Goal: Obtain resource: Download file/media

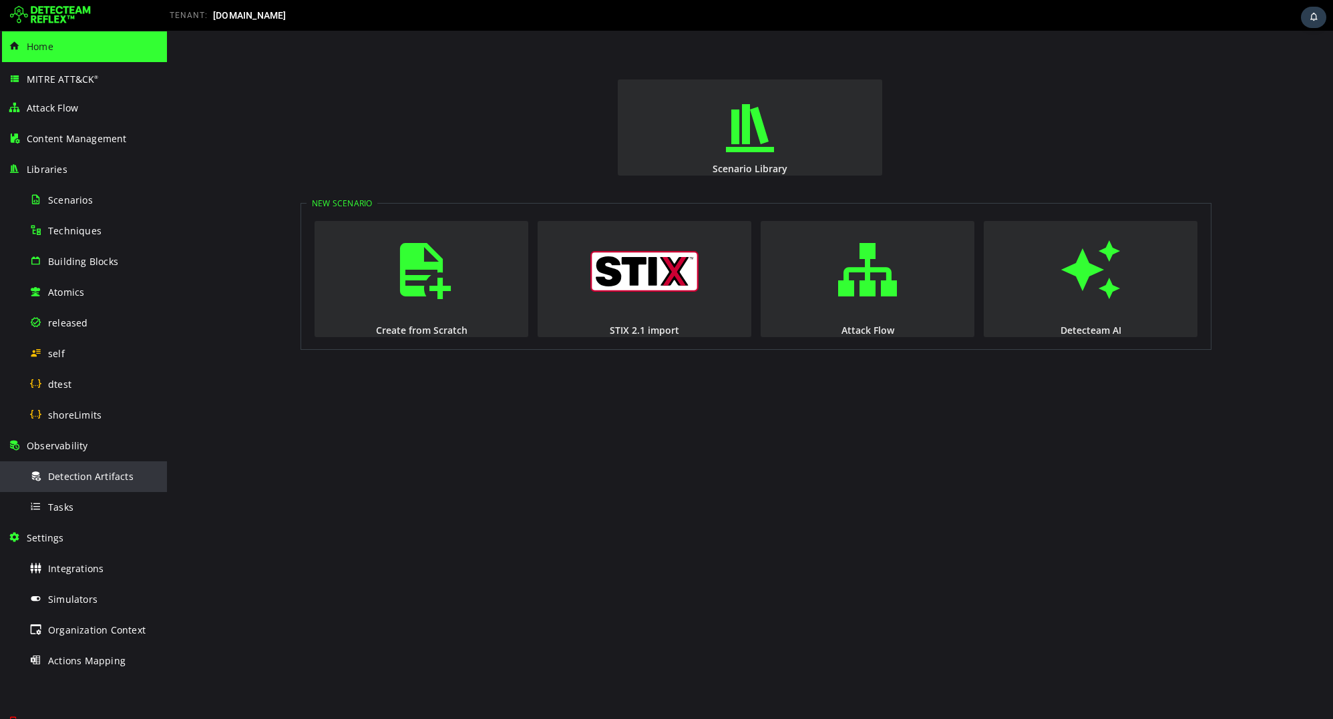
click at [88, 470] on span "Detection Artifacts" at bounding box center [90, 476] width 85 height 13
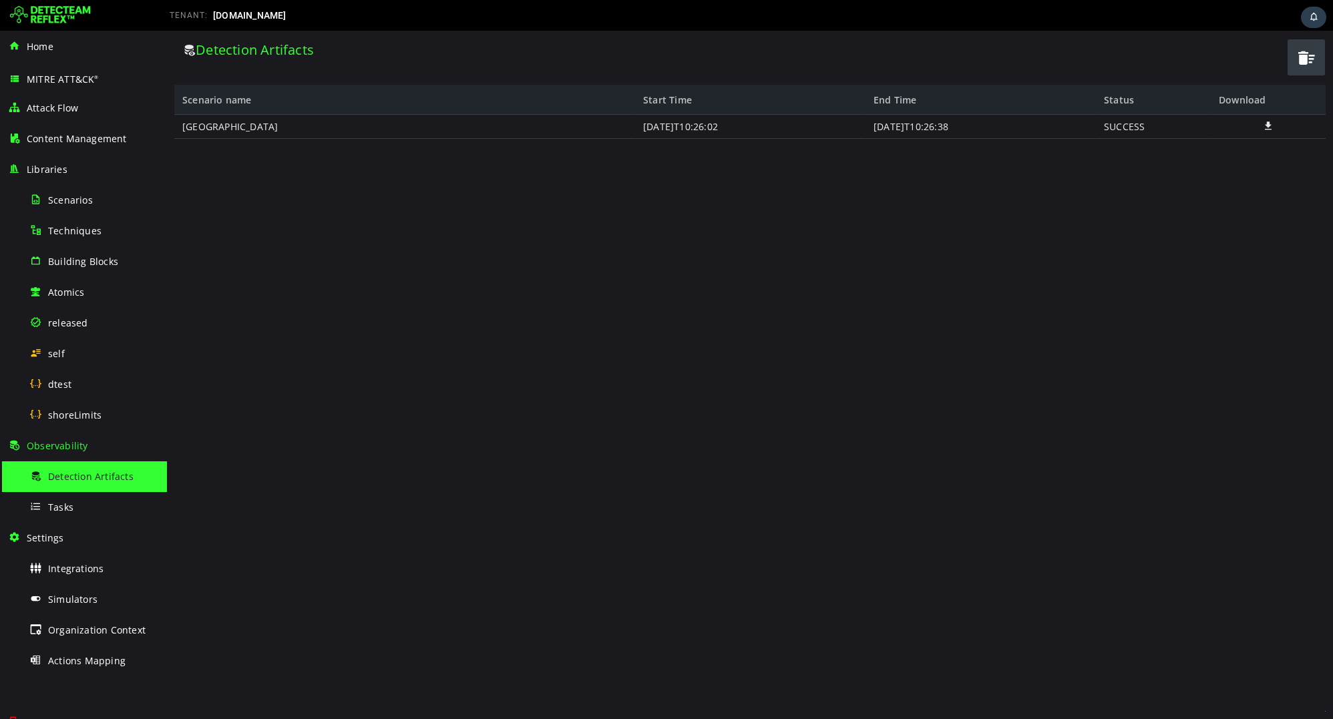
click at [1299, 59] on span "button" at bounding box center [1306, 57] width 20 height 27
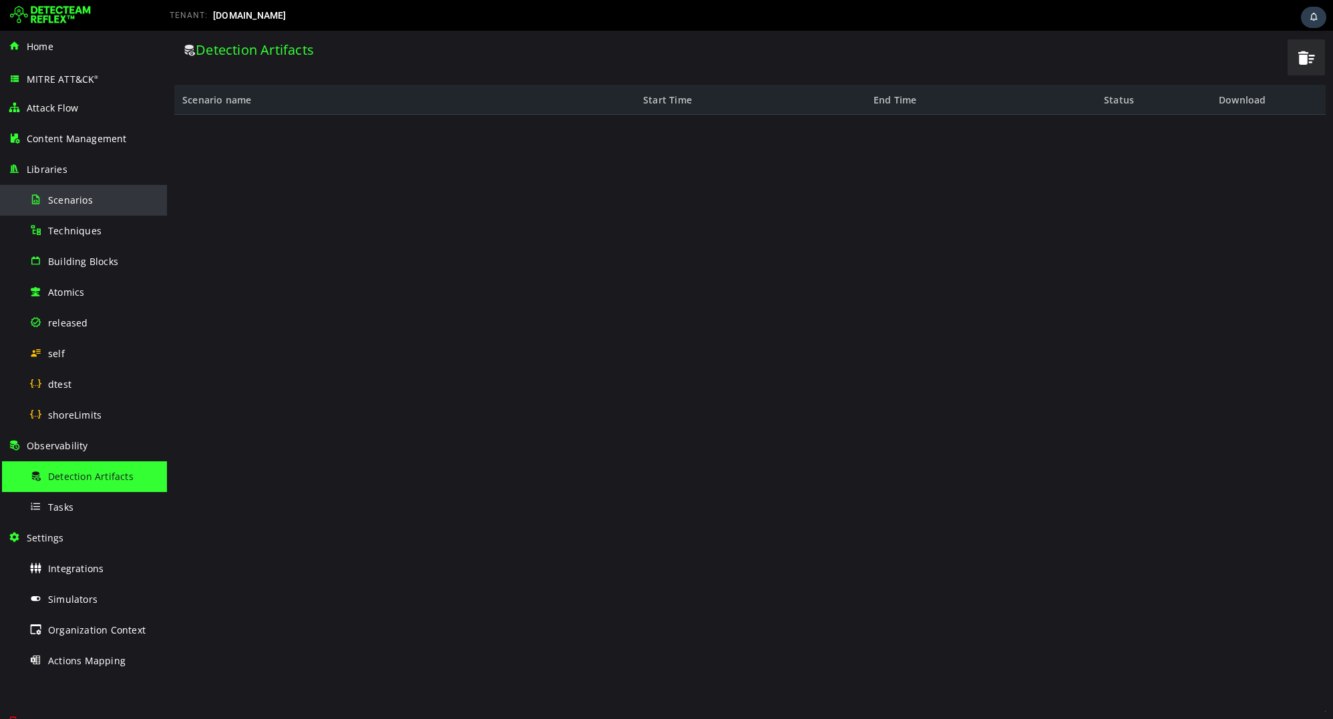
click at [81, 205] on span "Scenarios" at bounding box center [70, 200] width 45 height 13
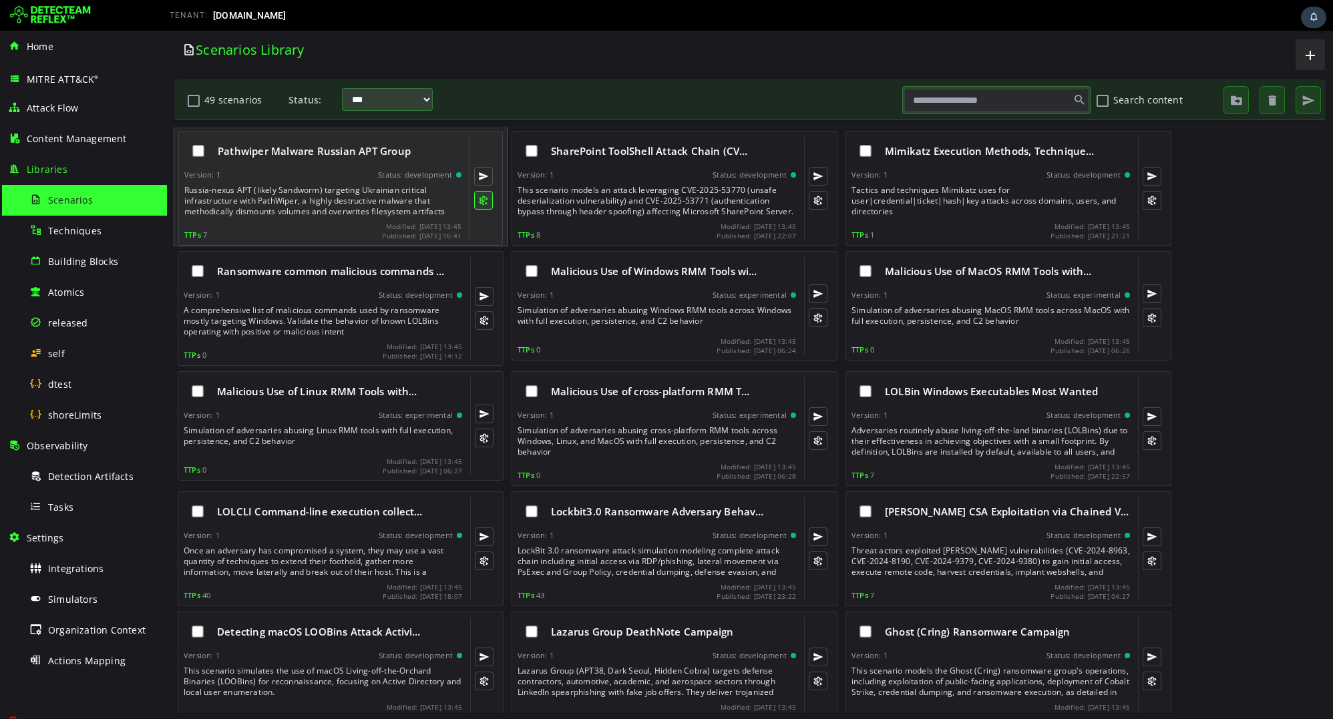
click at [485, 202] on button at bounding box center [483, 200] width 19 height 19
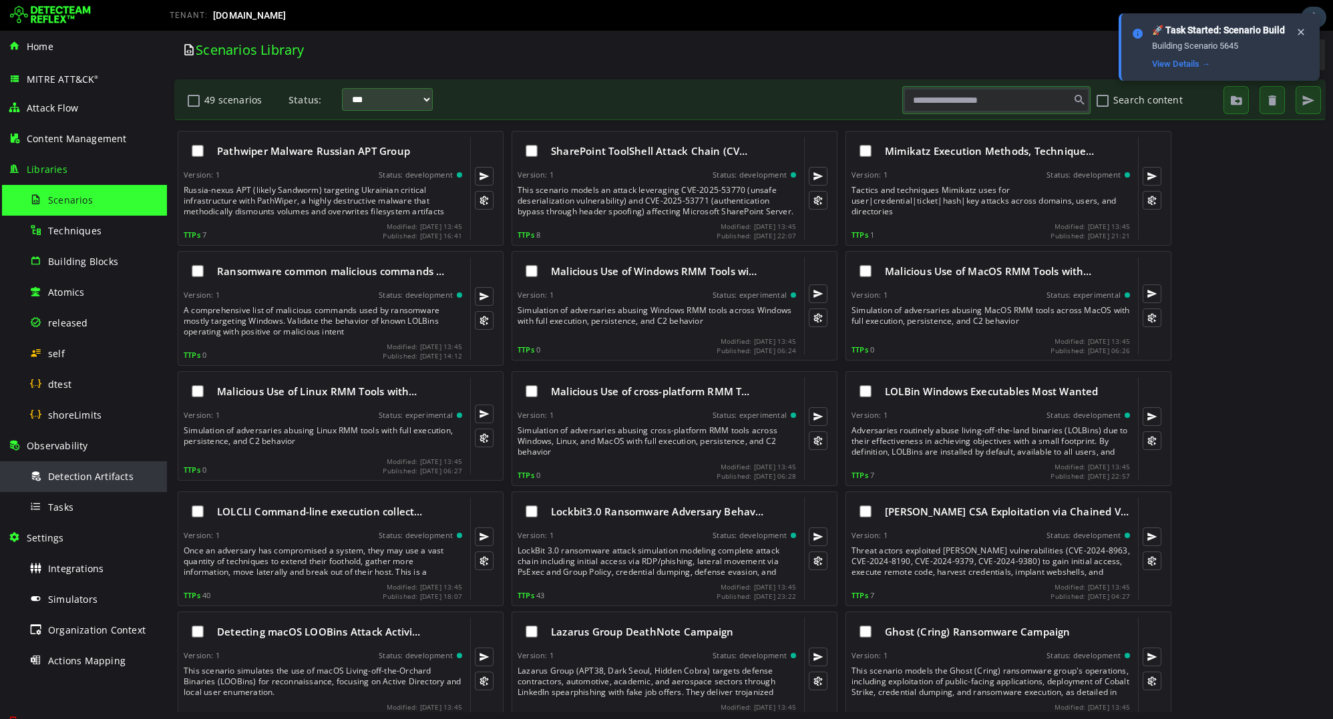
click at [67, 473] on span "Detection Artifacts" at bounding box center [90, 476] width 85 height 13
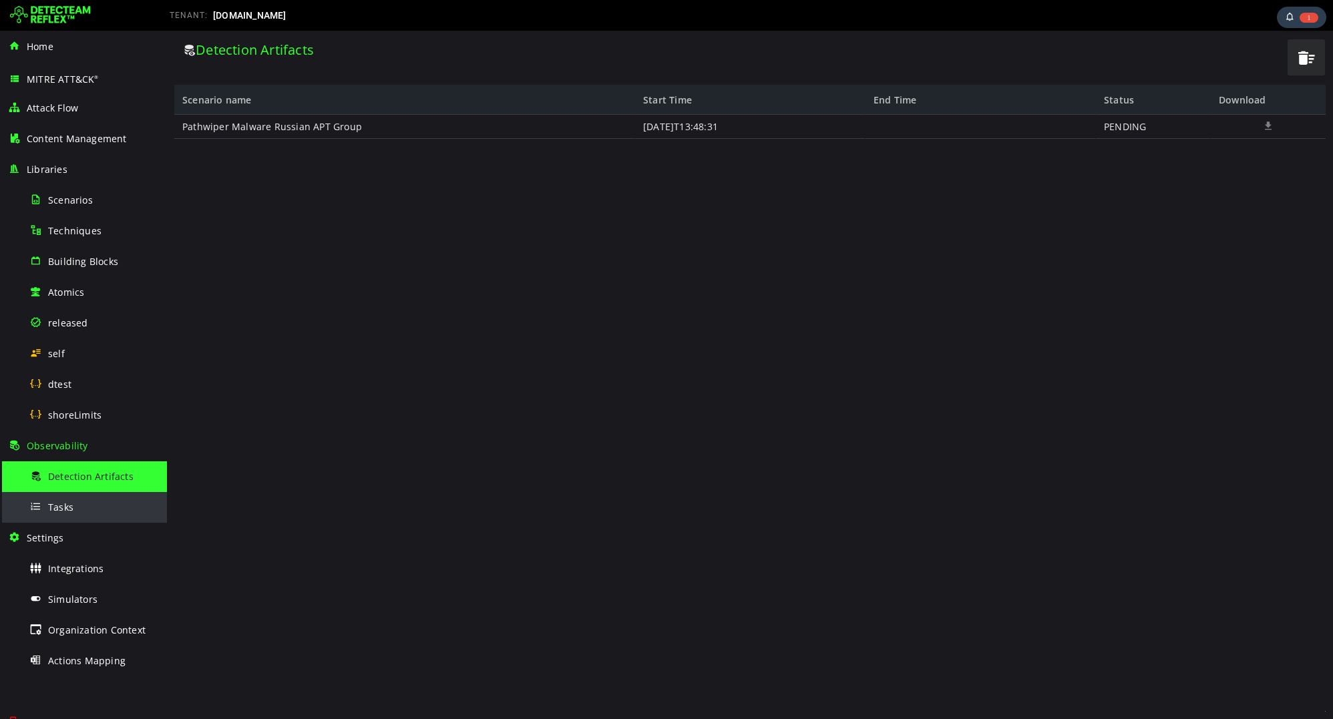
click at [63, 510] on span "Tasks" at bounding box center [60, 507] width 25 height 13
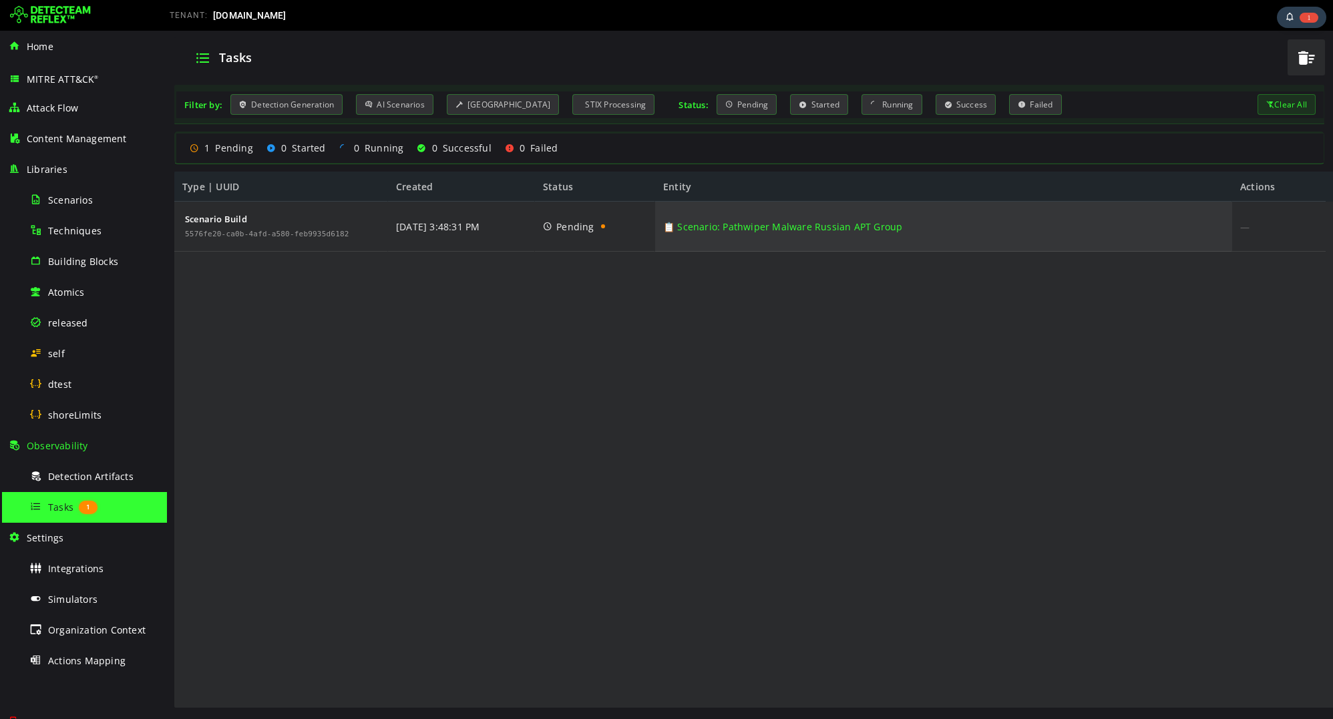
click at [755, 225] on link "📋 Scenario: Pathwiper Malware Russian APT Group" at bounding box center [782, 227] width 239 height 50
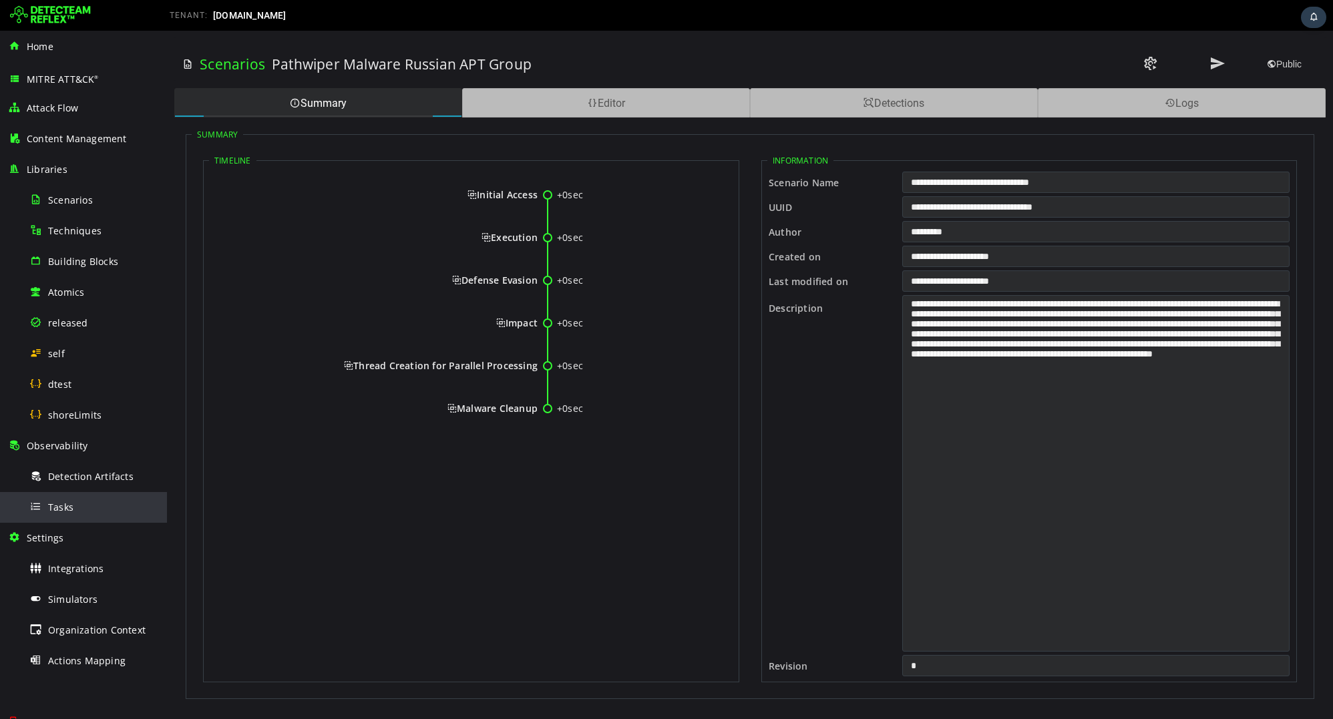
click at [89, 508] on div "Tasks" at bounding box center [94, 507] width 130 height 30
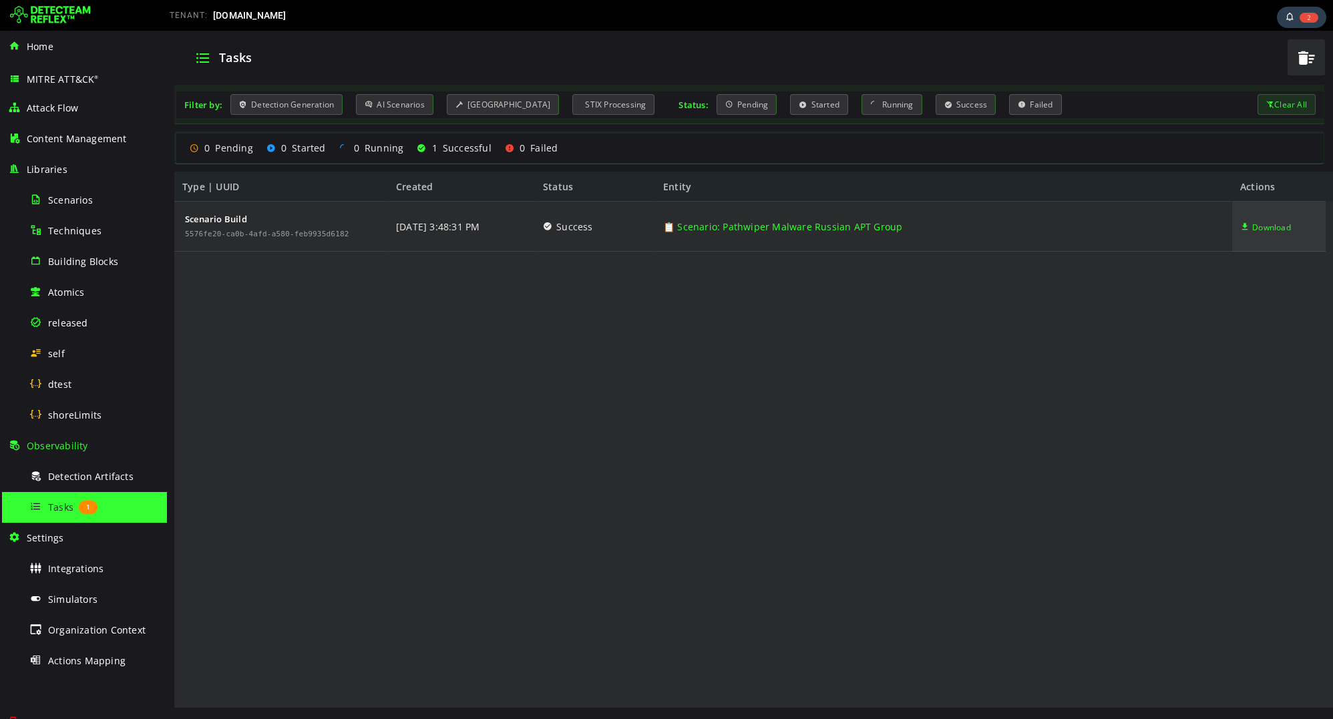
click at [1256, 231] on span "Download" at bounding box center [1271, 227] width 39 height 50
